Goal: Task Accomplishment & Management: Manage account settings

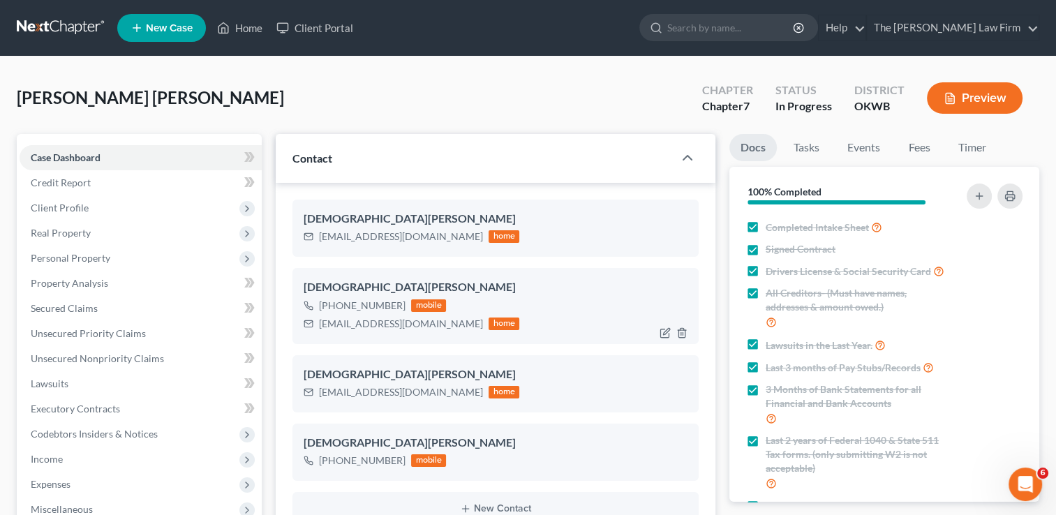
scroll to position [1690, 0]
drag, startPoint x: 427, startPoint y: 220, endPoint x: 292, endPoint y: 216, distance: 135.4
click at [292, 216] on div "[PERSON_NAME] [EMAIL_ADDRESS][DOMAIN_NAME] home [PERSON_NAME] [PHONE_NUMBER] mo…" at bounding box center [496, 363] width 440 height 360
drag, startPoint x: 292, startPoint y: 216, endPoint x: 324, endPoint y: 219, distance: 32.2
copy div "[DEMOGRAPHIC_DATA][PERSON_NAME]"
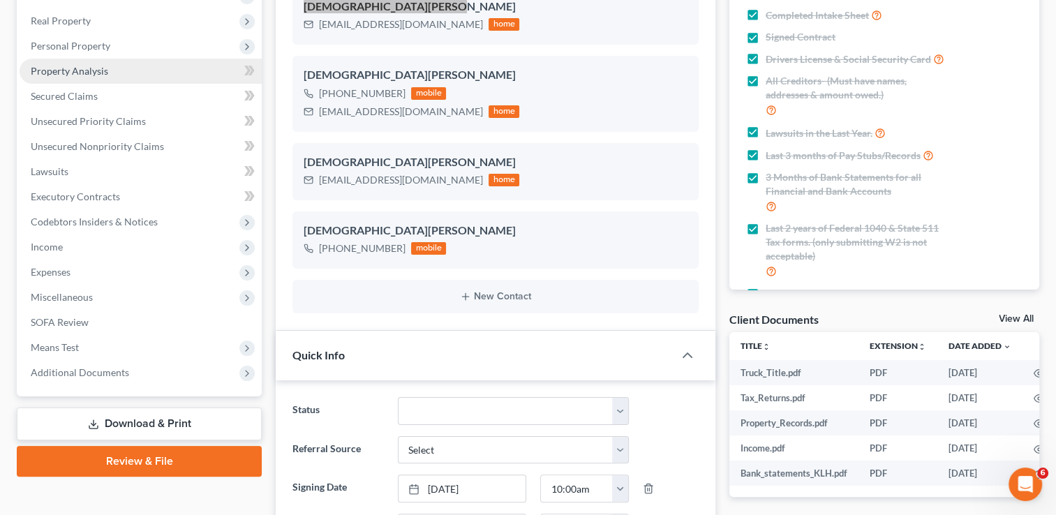
scroll to position [279, 0]
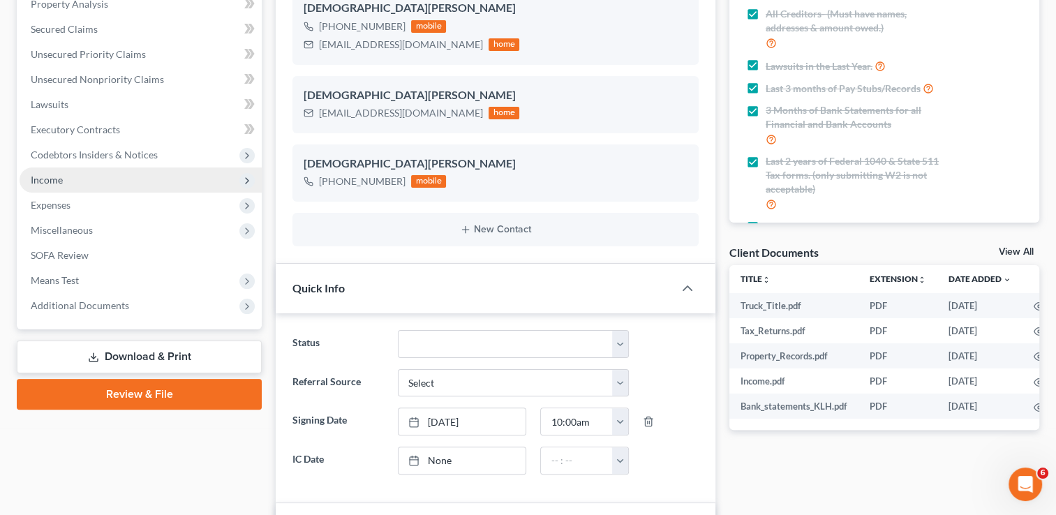
click at [119, 181] on span "Income" at bounding box center [141, 179] width 242 height 25
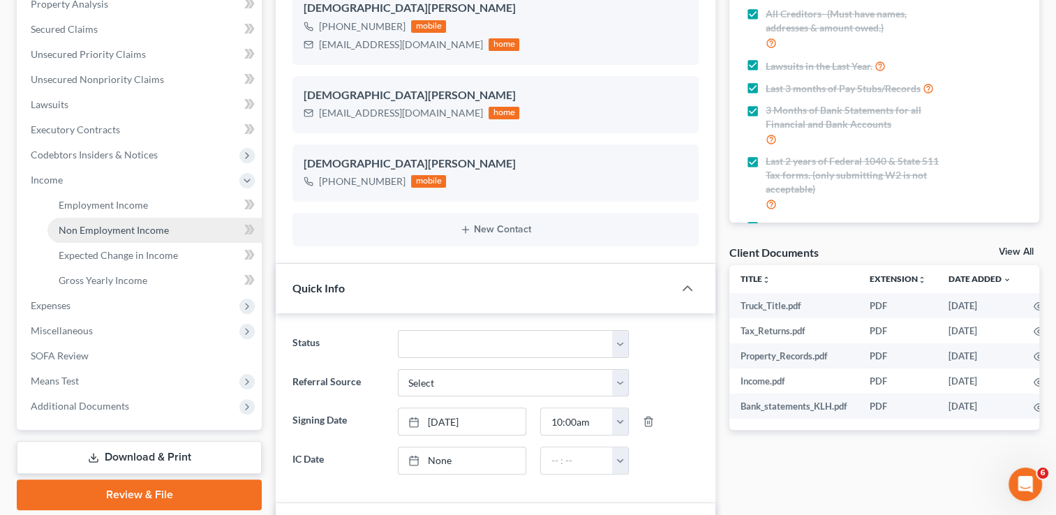
click at [134, 233] on span "Non Employment Income" at bounding box center [114, 230] width 110 height 12
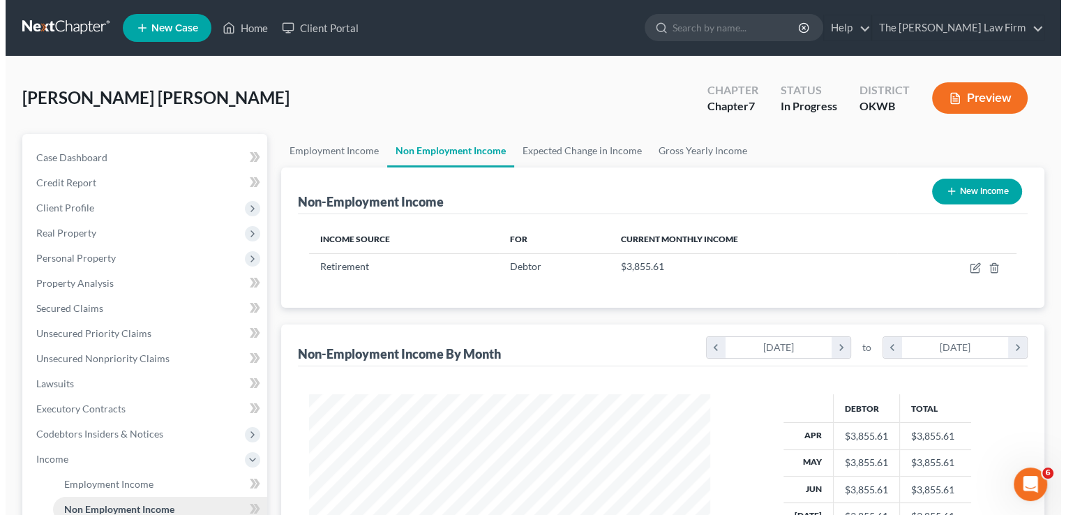
scroll to position [248, 429]
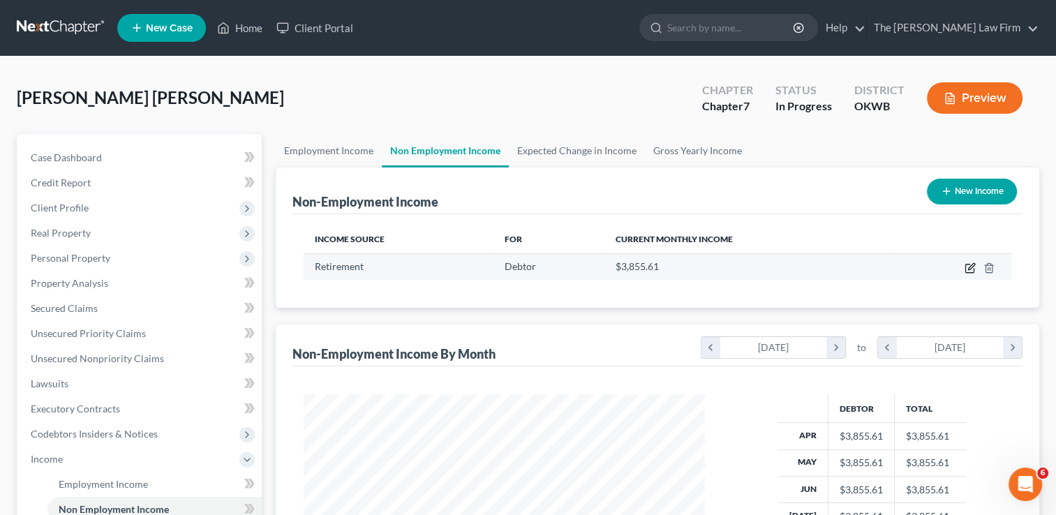
click at [971, 267] on icon "button" at bounding box center [971, 266] width 6 height 6
select select "3"
select select "0"
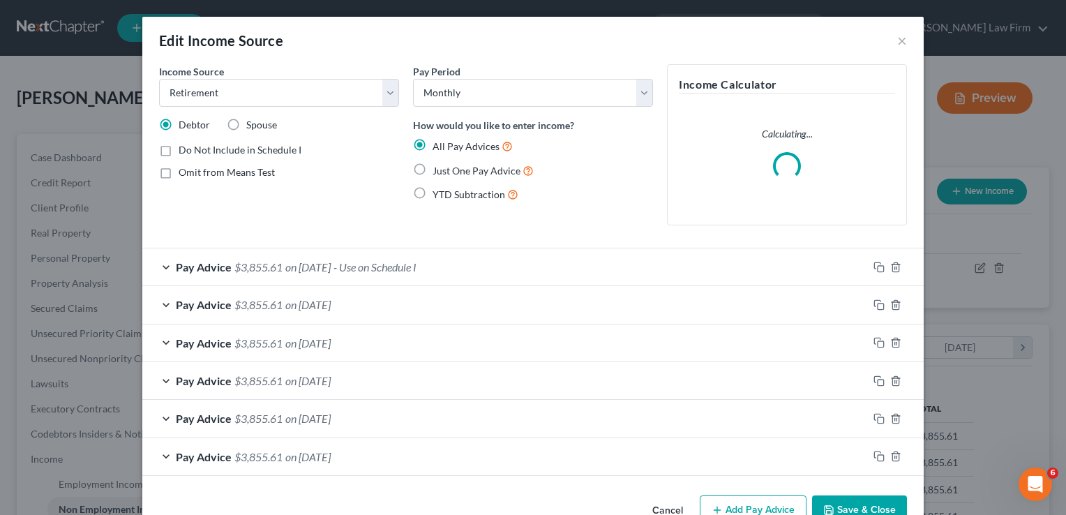
scroll to position [248, 433]
click at [233, 93] on select "Select Unemployment Disability (from employer) Pension Retirement Social Securi…" at bounding box center [279, 93] width 240 height 28
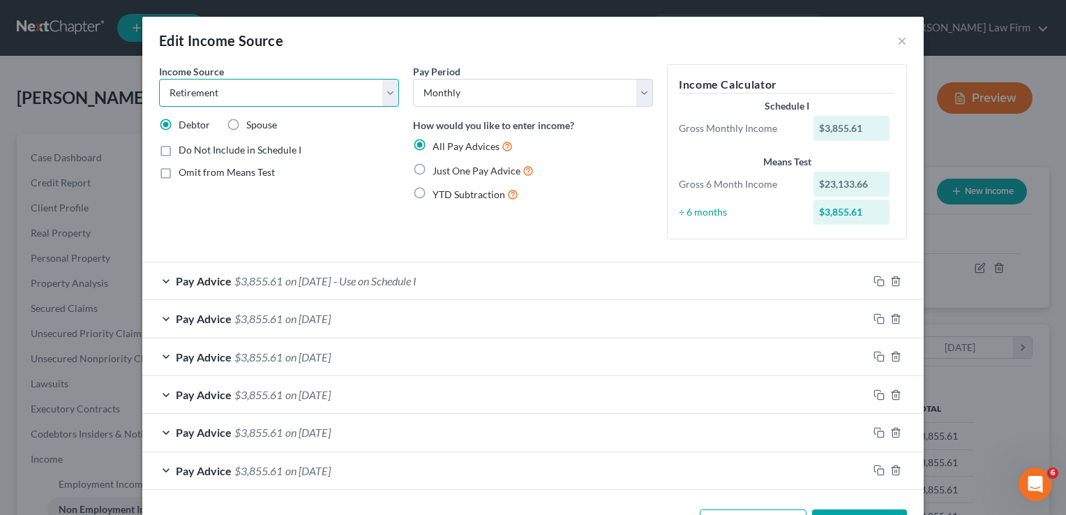
click at [233, 93] on select "Select Unemployment Disability (from employer) Pension Retirement Social Securi…" at bounding box center [279, 93] width 240 height 28
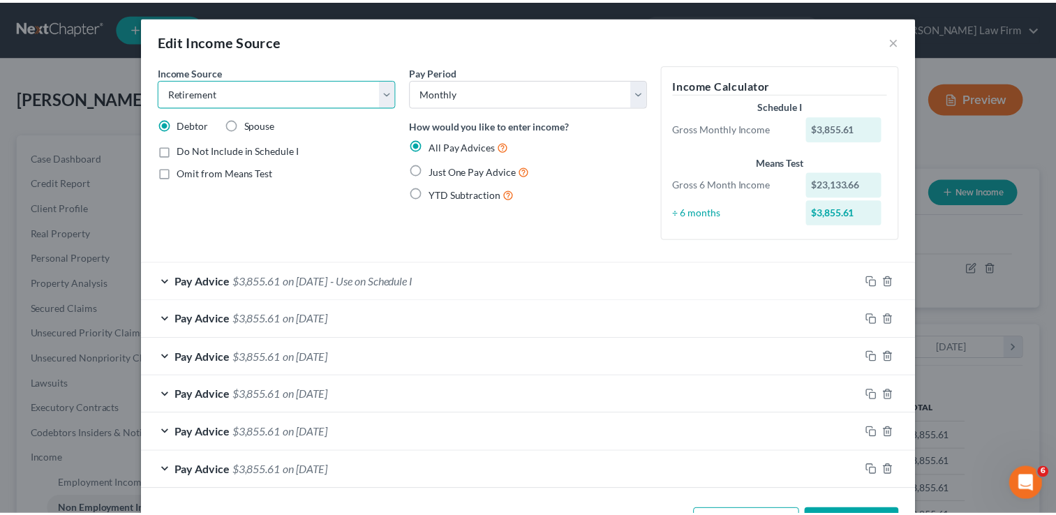
scroll to position [50, 0]
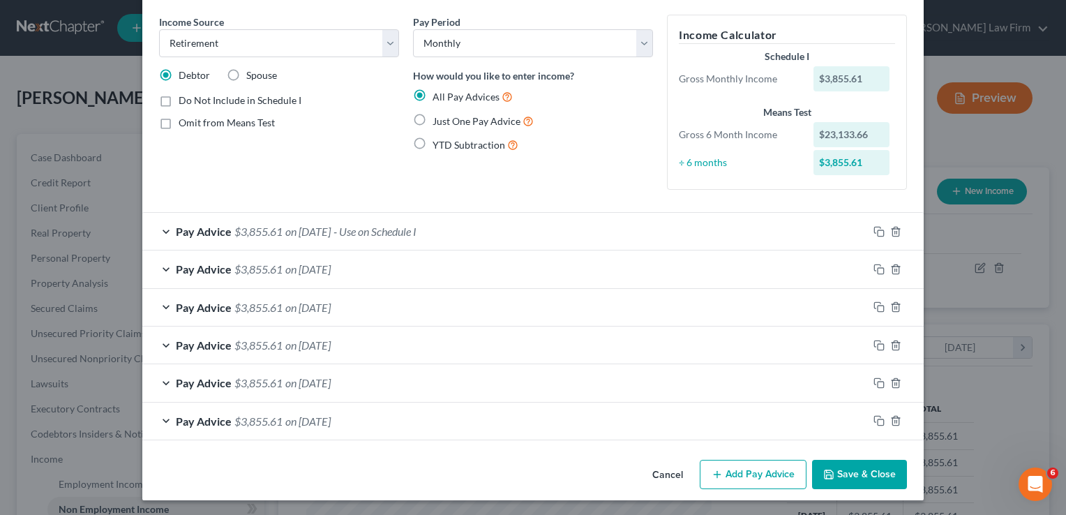
click at [855, 476] on button "Save & Close" at bounding box center [859, 474] width 95 height 29
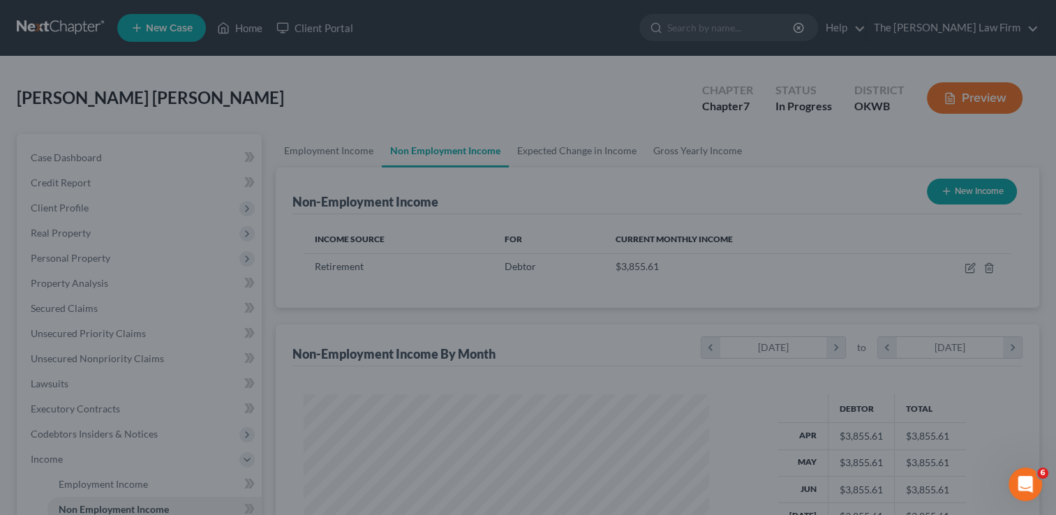
scroll to position [697417, 697237]
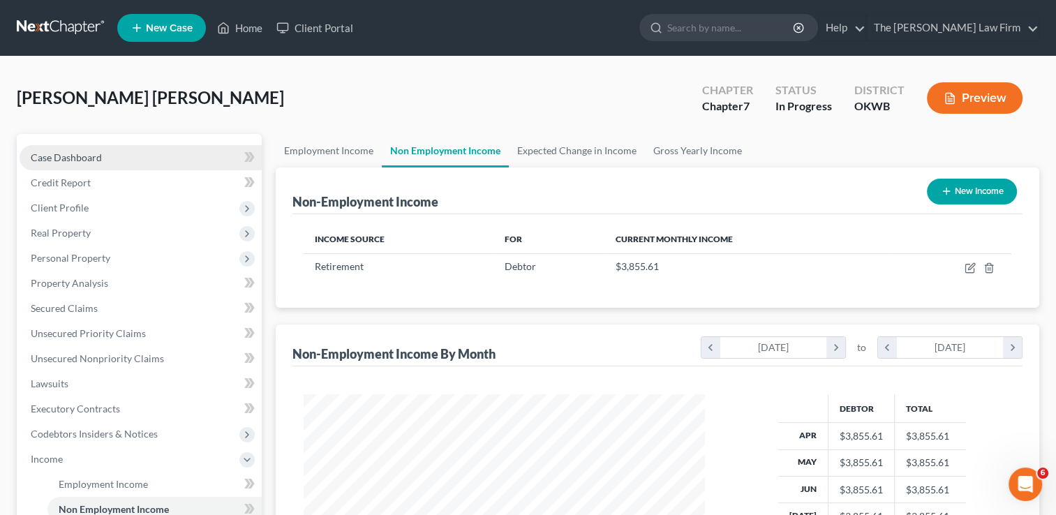
click at [92, 158] on span "Case Dashboard" at bounding box center [66, 157] width 71 height 12
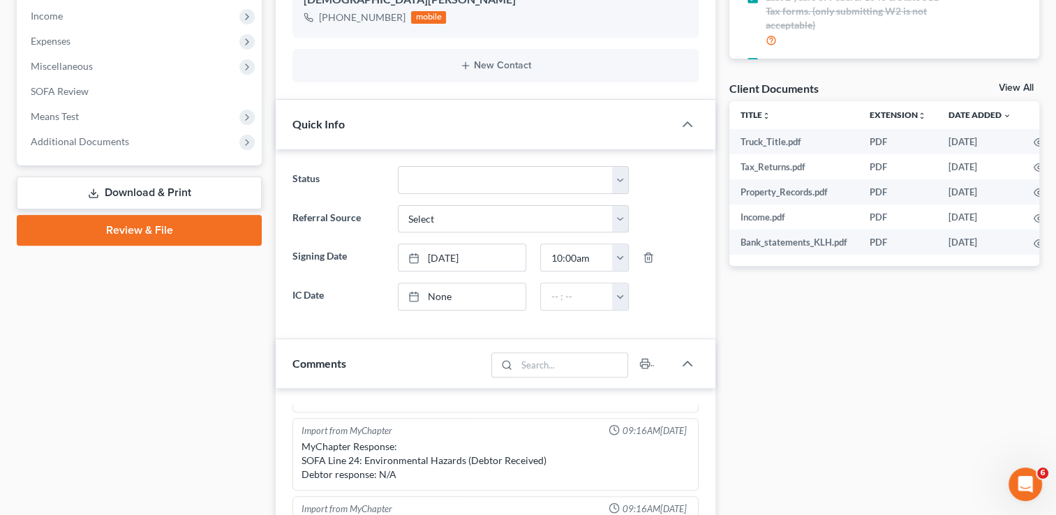
scroll to position [419, 0]
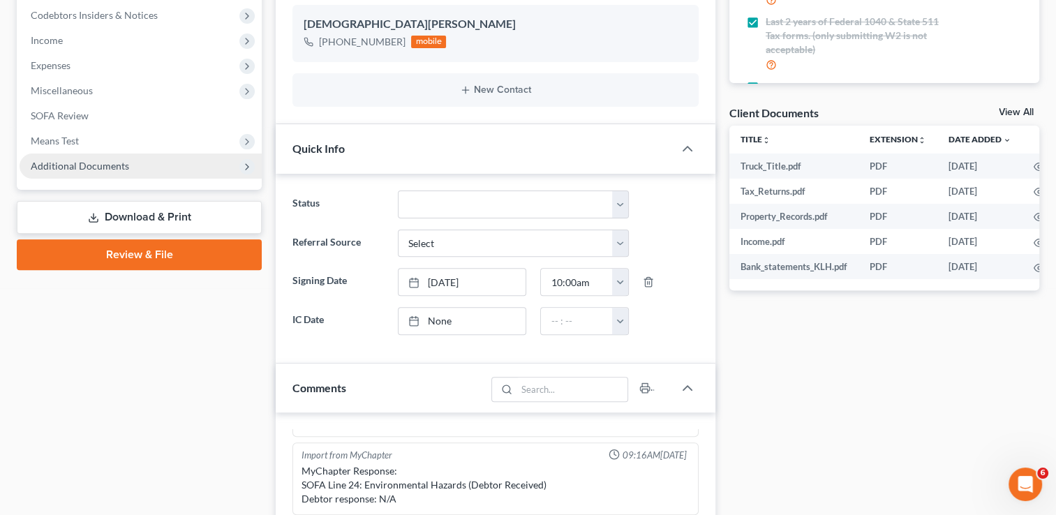
click at [137, 170] on span "Additional Documents" at bounding box center [141, 165] width 242 height 25
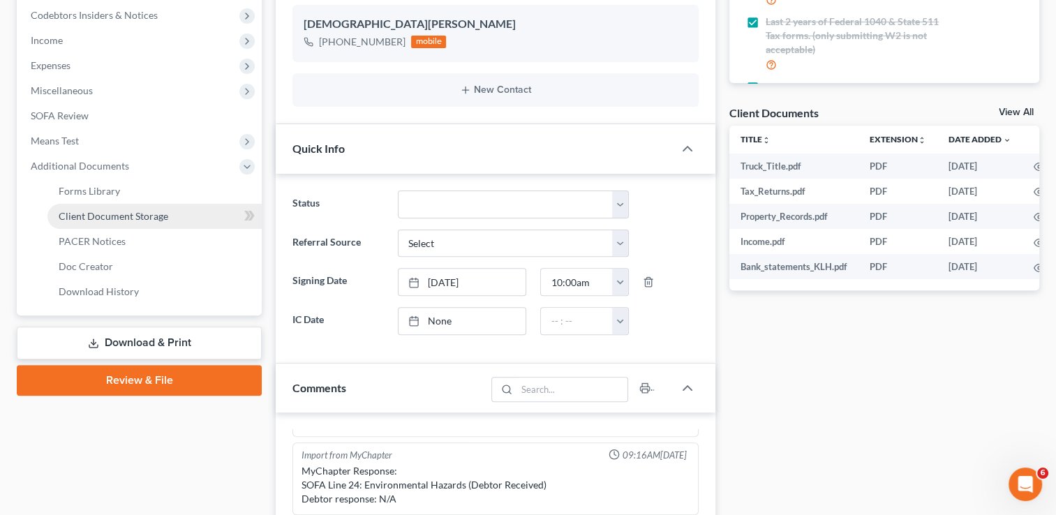
click at [138, 220] on span "Client Document Storage" at bounding box center [114, 216] width 110 height 12
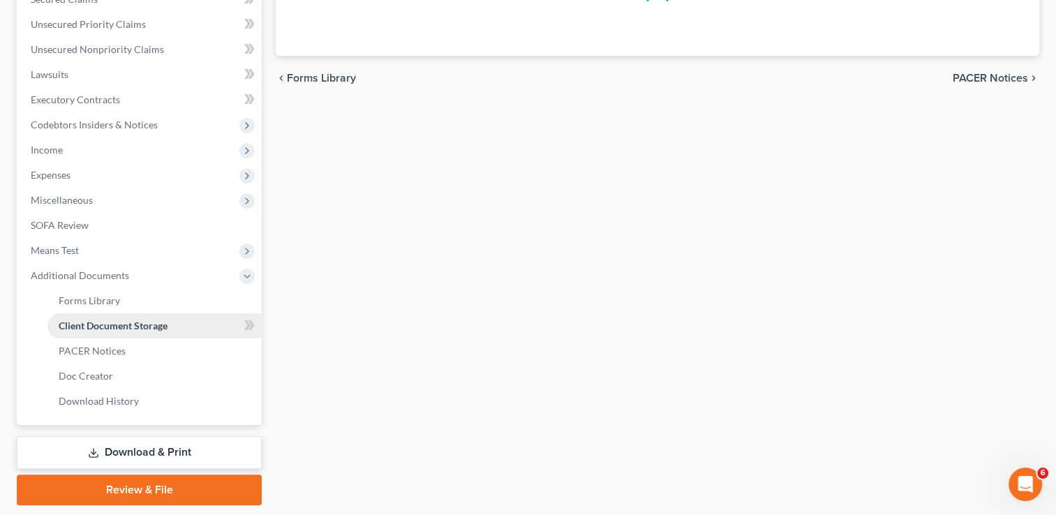
scroll to position [140, 0]
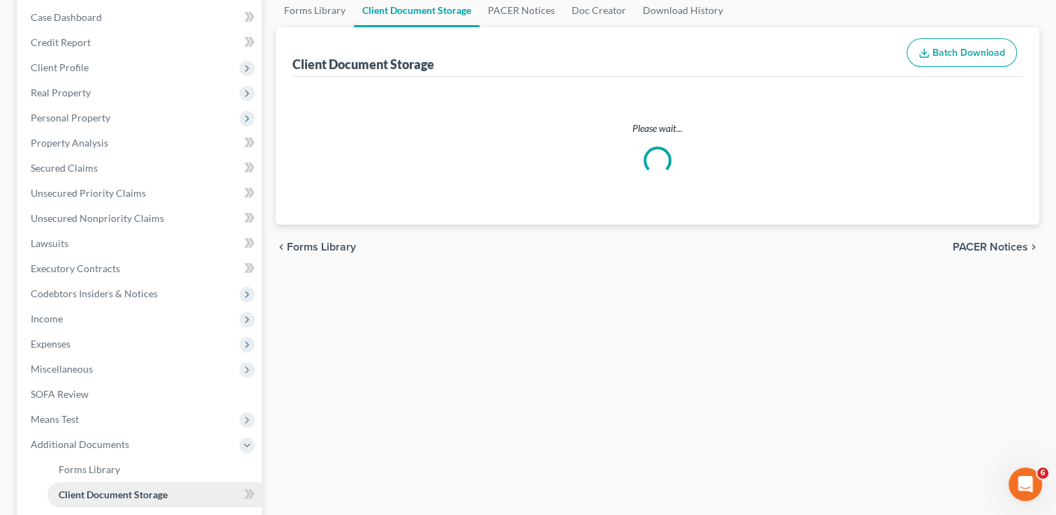
select select "3"
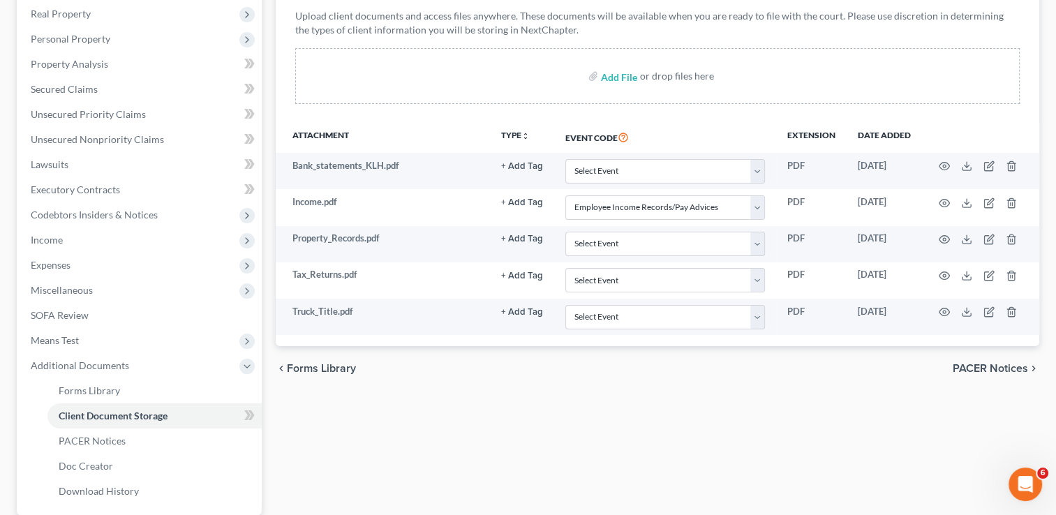
scroll to position [279, 0]
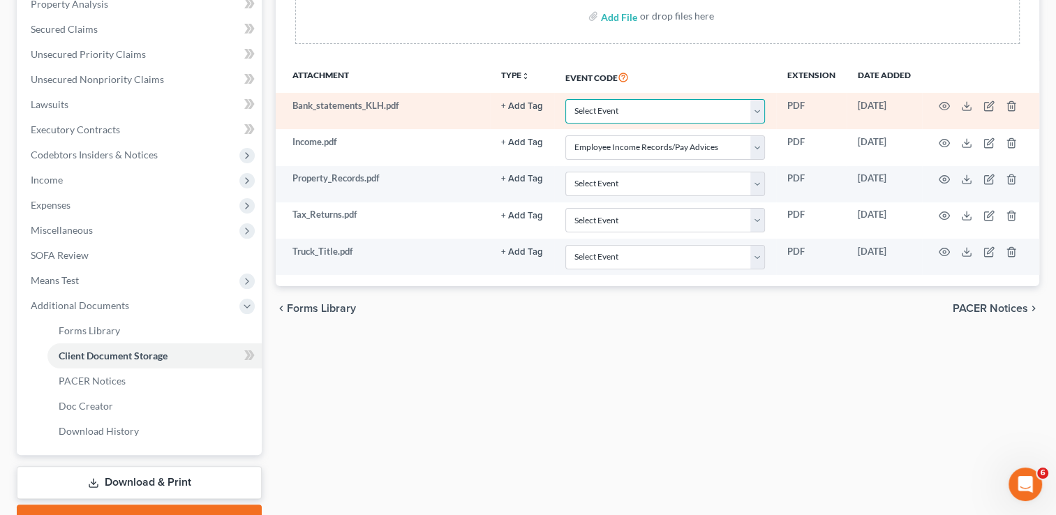
click at [763, 110] on select "Select Event Certificate of Credit Counseling (Debtor) Certificate of Credit Co…" at bounding box center [665, 111] width 200 height 24
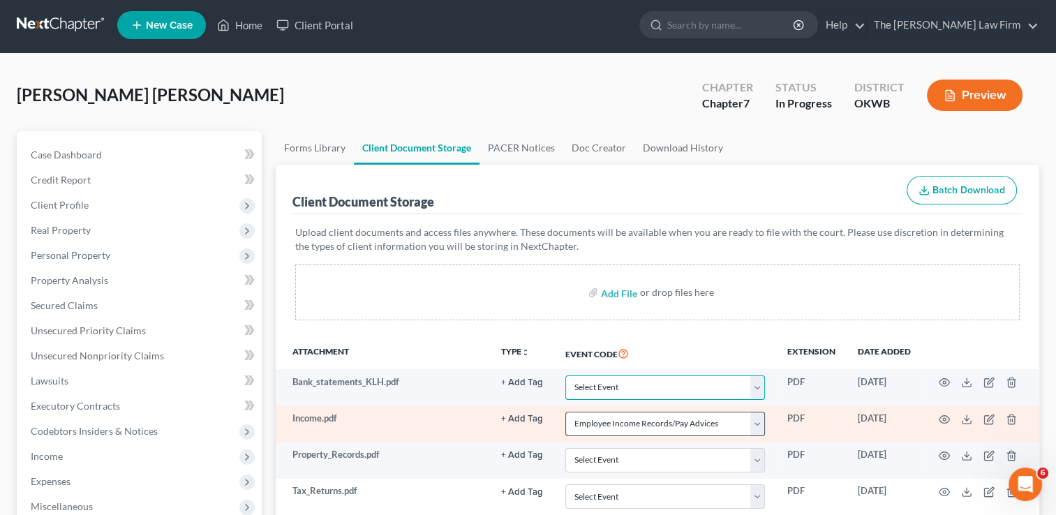
scroll to position [0, 0]
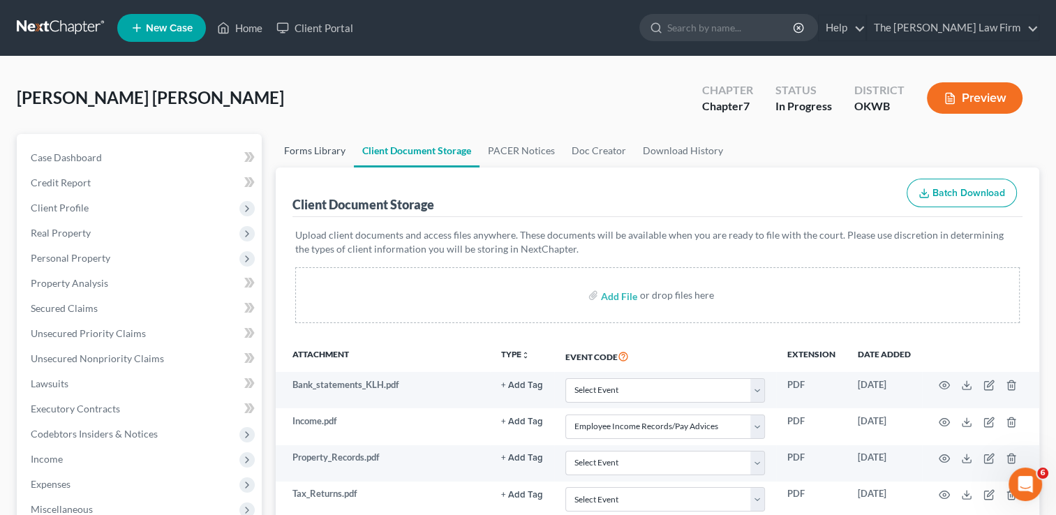
click at [327, 143] on link "Forms Library" at bounding box center [315, 150] width 78 height 33
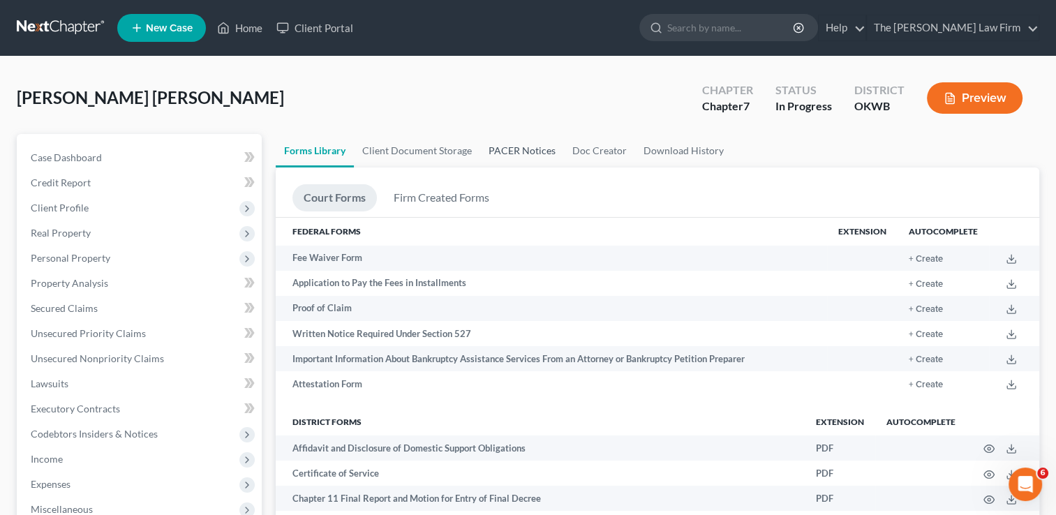
click at [505, 149] on link "PACER Notices" at bounding box center [522, 150] width 84 height 33
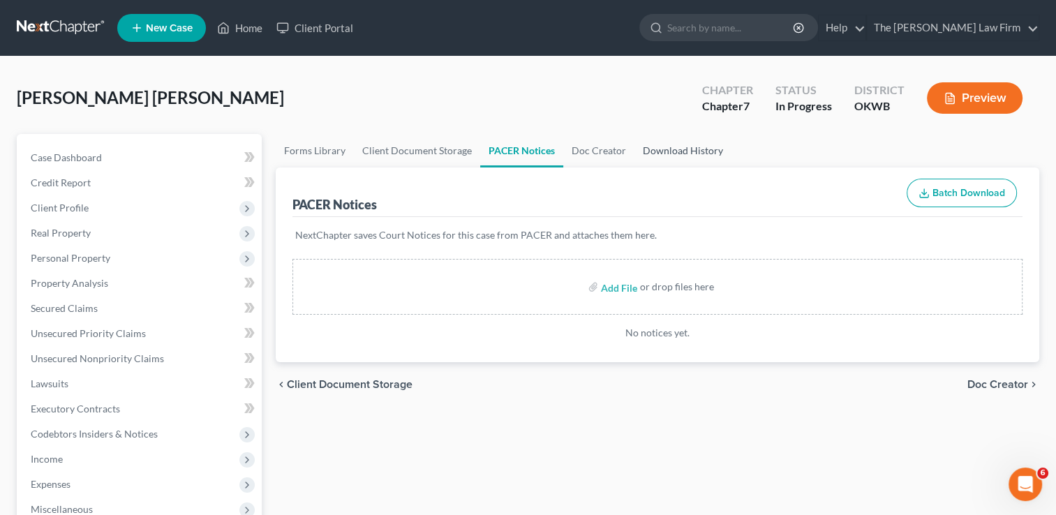
click at [684, 155] on link "Download History" at bounding box center [682, 150] width 97 height 33
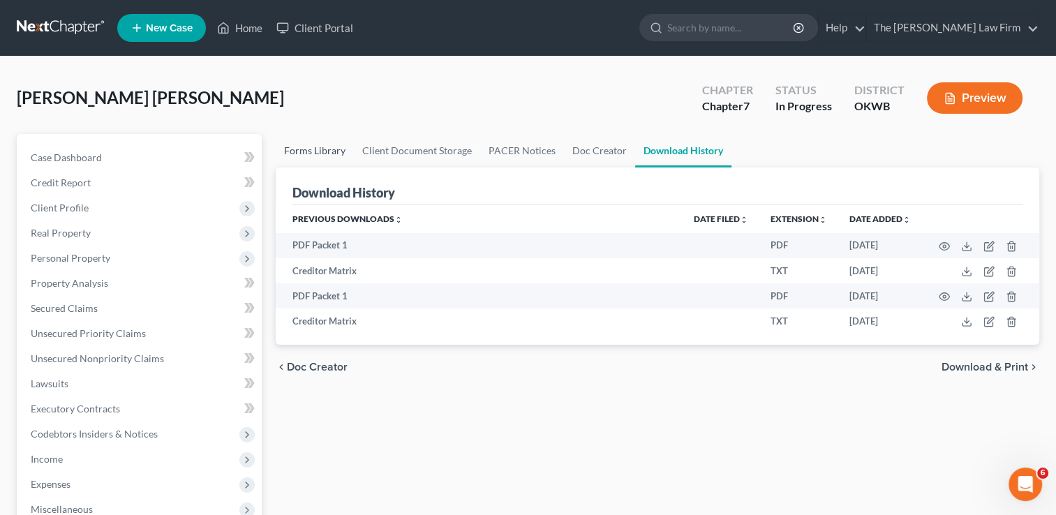
click at [335, 149] on link "Forms Library" at bounding box center [315, 150] width 78 height 33
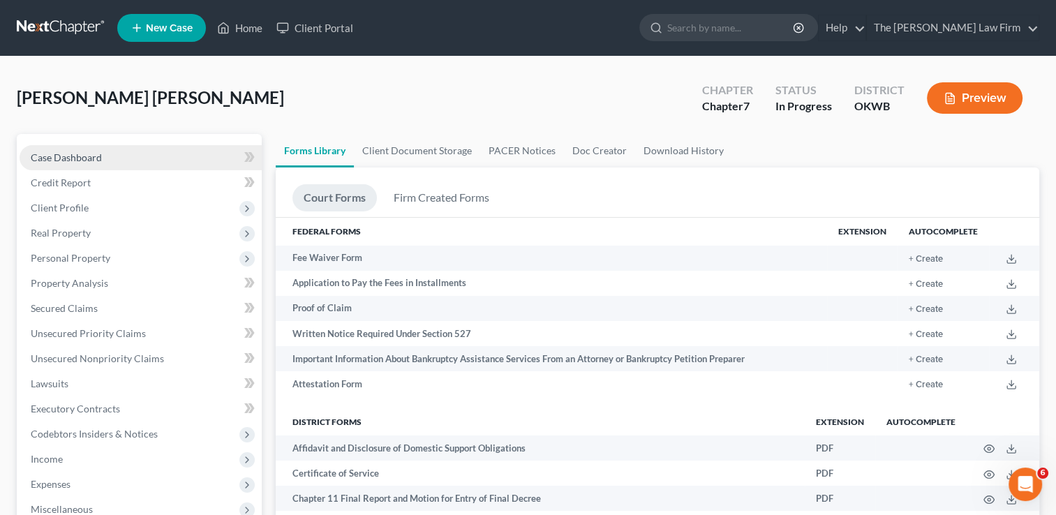
click at [93, 158] on span "Case Dashboard" at bounding box center [66, 157] width 71 height 12
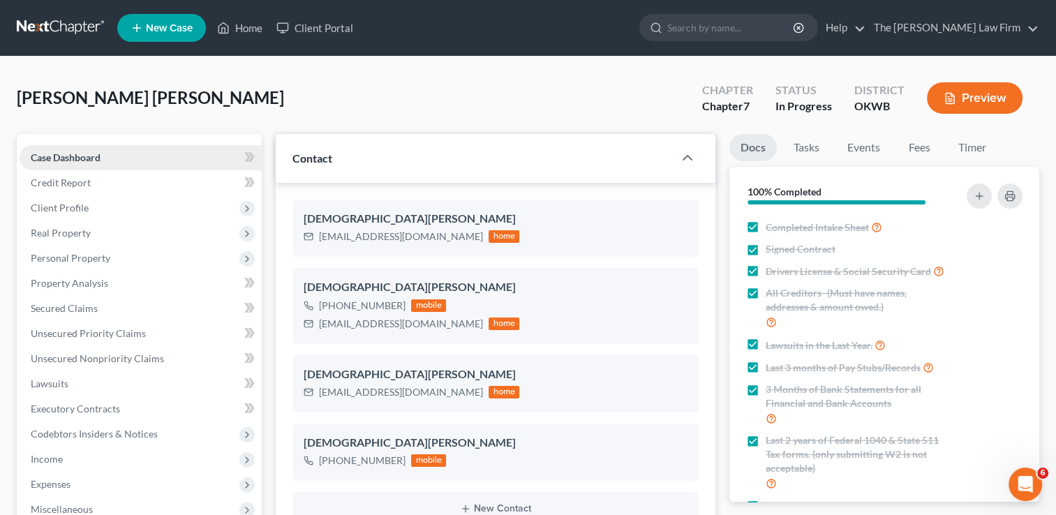
scroll to position [1690, 0]
